Goal: Find specific page/section: Find specific page/section

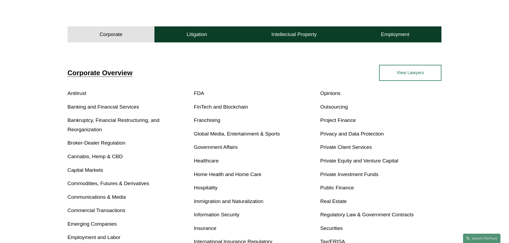
scroll to position [160, 0]
click at [198, 36] on h4 "Litigation" at bounding box center [197, 34] width 21 height 6
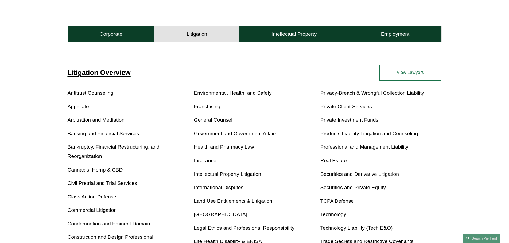
click at [78, 105] on link "Appellate" at bounding box center [78, 107] width 21 height 6
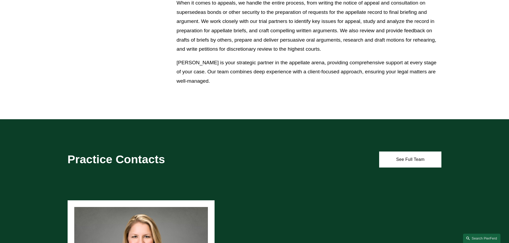
scroll to position [401, 0]
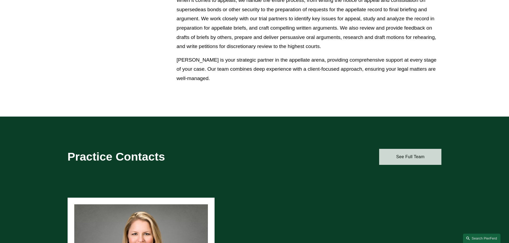
click at [417, 158] on link "See Full Team" at bounding box center [410, 157] width 62 height 16
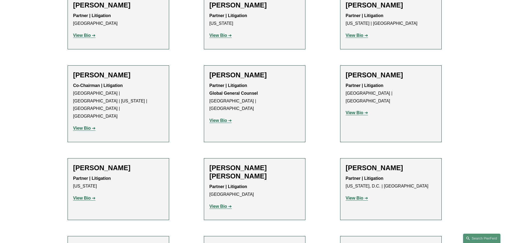
scroll to position [534, 0]
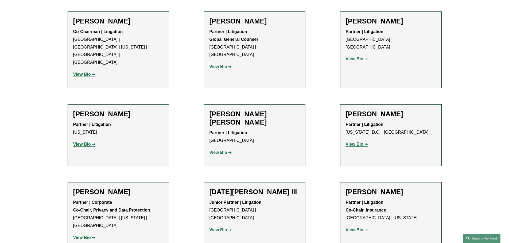
click at [83, 236] on strong "View Bio" at bounding box center [82, 238] width 18 height 5
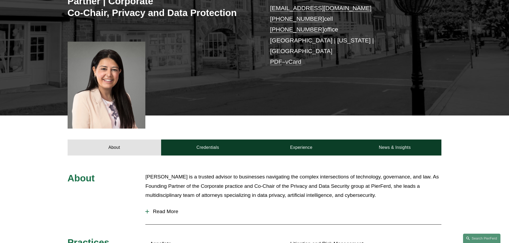
scroll to position [134, 0]
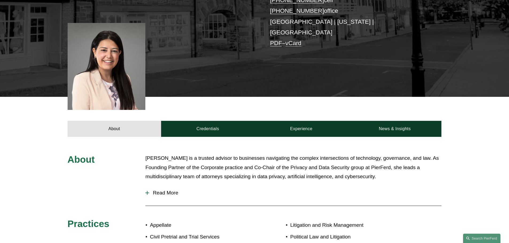
click at [148, 191] on div at bounding box center [147, 193] width 4 height 4
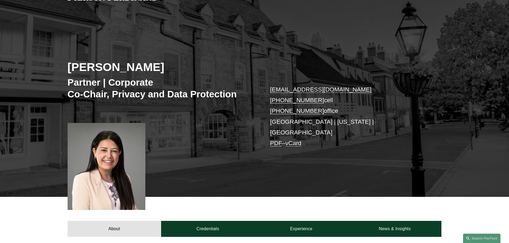
scroll to position [0, 0]
